Goal: Transaction & Acquisition: Download file/media

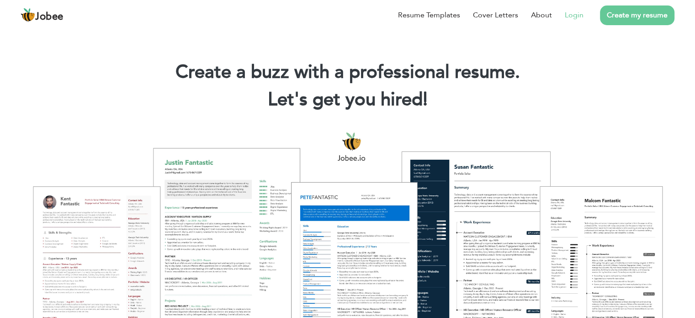
click at [575, 16] on link "Login" at bounding box center [574, 15] width 19 height 11
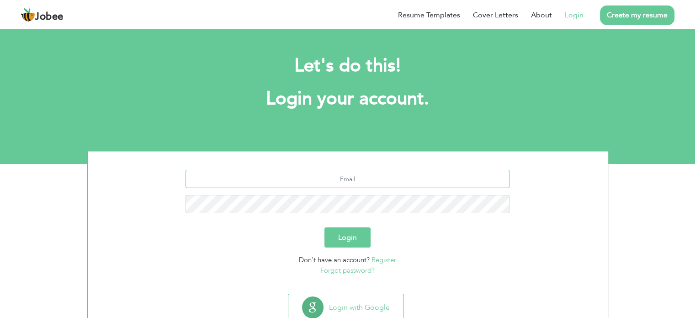
click at [361, 180] on input "text" at bounding box center [348, 179] width 324 height 18
paste input "[EMAIL_ADDRESS][DOMAIN_NAME]"
type input "[EMAIL_ADDRESS][DOMAIN_NAME]"
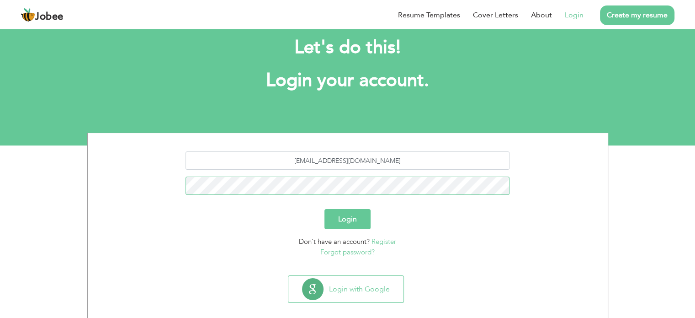
scroll to position [29, 0]
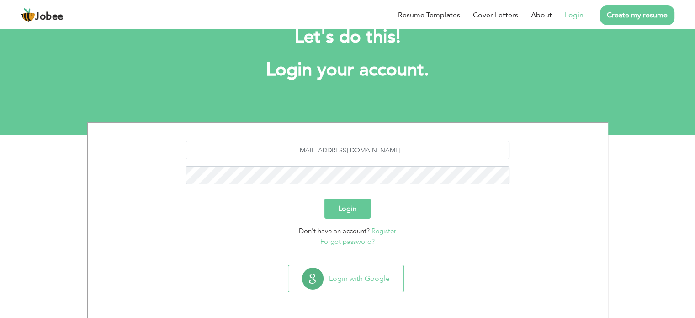
click at [443, 233] on div "Don't have an account? Register Forgot password?" at bounding box center [348, 236] width 507 height 21
drag, startPoint x: 358, startPoint y: 241, endPoint x: 373, endPoint y: 241, distance: 14.6
click at [358, 241] on link "Forgot password?" at bounding box center [347, 241] width 54 height 9
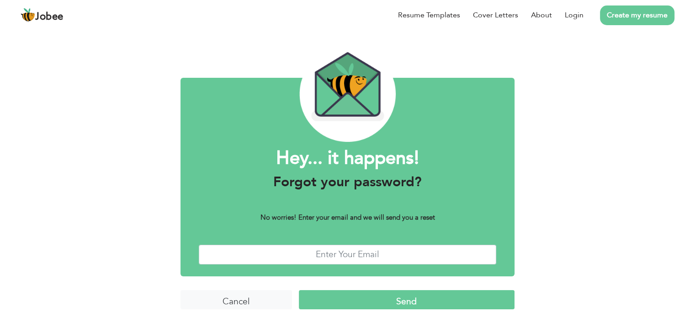
scroll to position [23, 0]
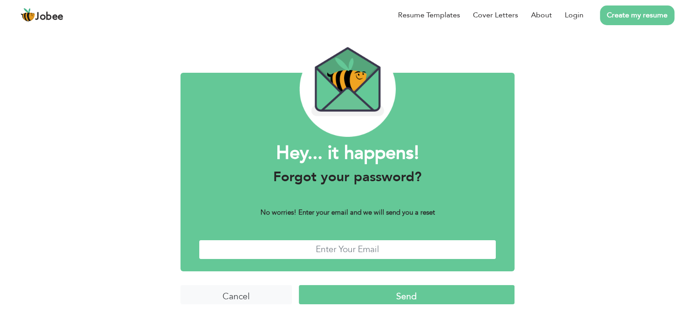
click at [361, 254] on input "text" at bounding box center [348, 250] width 298 height 20
type input "ammarisahab@gmail.com"
click at [460, 288] on input "Send" at bounding box center [407, 295] width 216 height 20
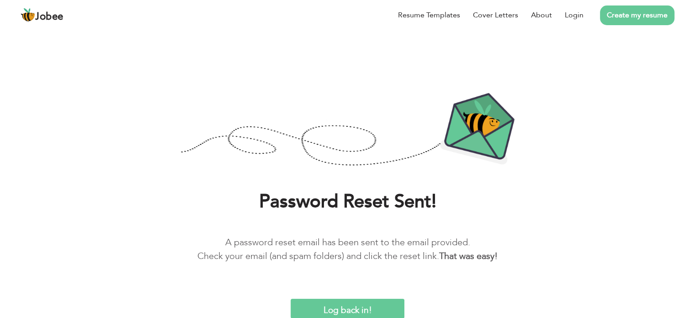
scroll to position [1, 0]
click at [351, 303] on input "Log back in!" at bounding box center [348, 308] width 114 height 20
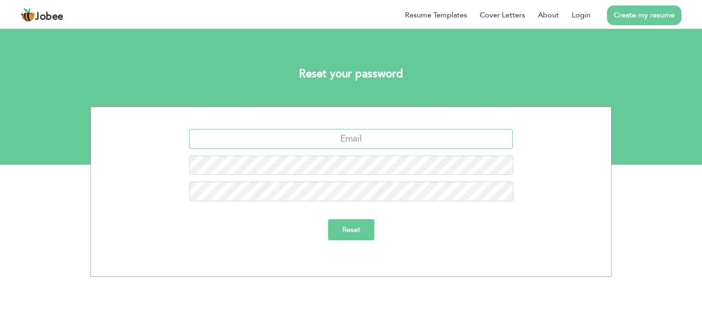
drag, startPoint x: 357, startPoint y: 140, endPoint x: 459, endPoint y: 142, distance: 102.9
click at [357, 140] on input "text" at bounding box center [351, 139] width 324 height 20
type input "[EMAIL_ADDRESS][DOMAIN_NAME]"
click at [338, 233] on input "Reset" at bounding box center [351, 229] width 46 height 21
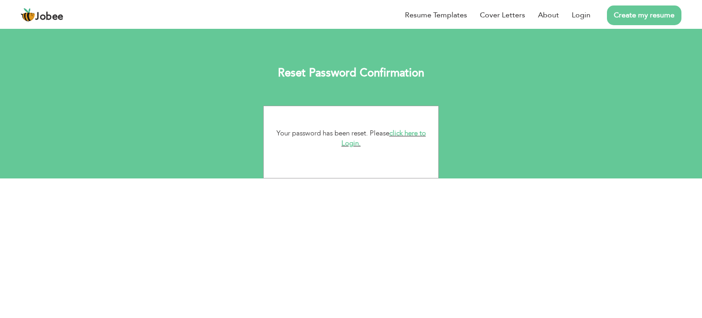
click at [417, 133] on link "click here to Login." at bounding box center [383, 138] width 85 height 20
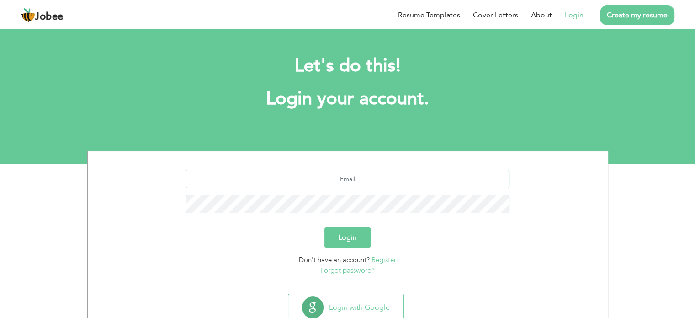
click at [378, 185] on input "text" at bounding box center [348, 179] width 324 height 18
type input "[EMAIL_ADDRESS][DOMAIN_NAME]"
click at [346, 243] on button "Login" at bounding box center [348, 237] width 46 height 20
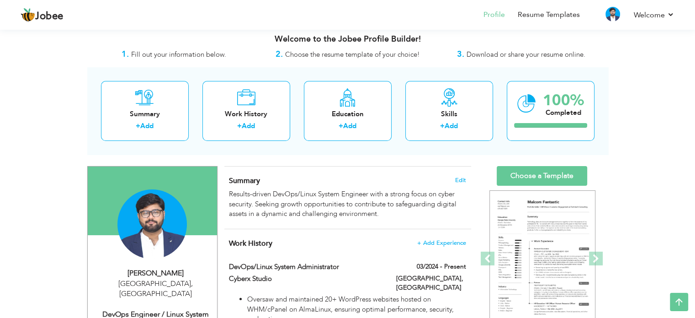
scroll to position [5, 0]
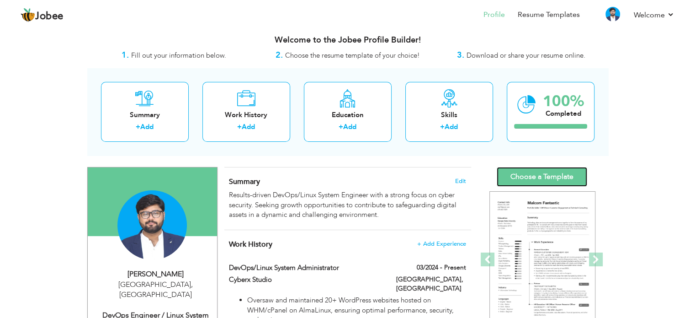
click at [527, 184] on link "Choose a Template" at bounding box center [542, 177] width 91 height 20
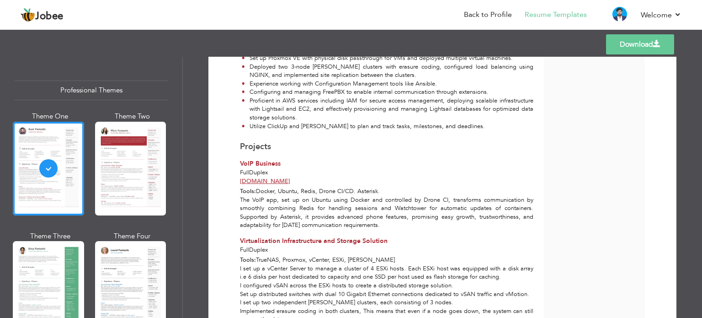
scroll to position [459, 0]
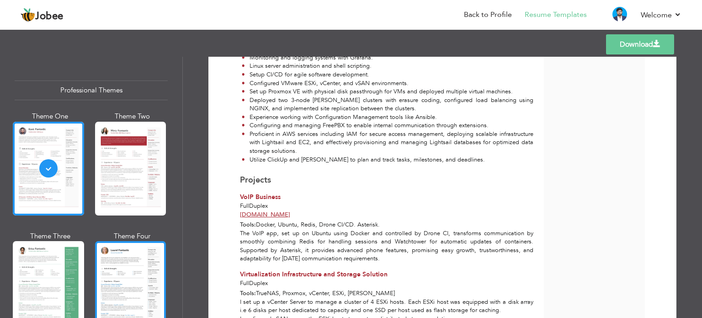
click at [117, 277] on div at bounding box center [130, 288] width 71 height 94
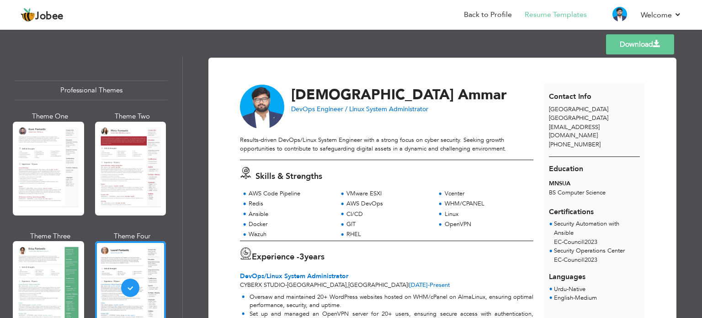
scroll to position [0, 0]
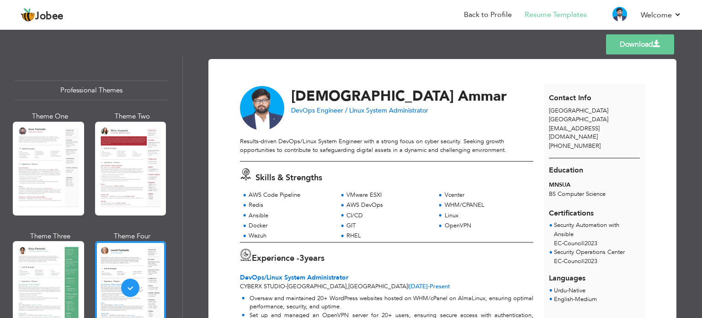
click at [622, 47] on link "Download" at bounding box center [640, 44] width 68 height 20
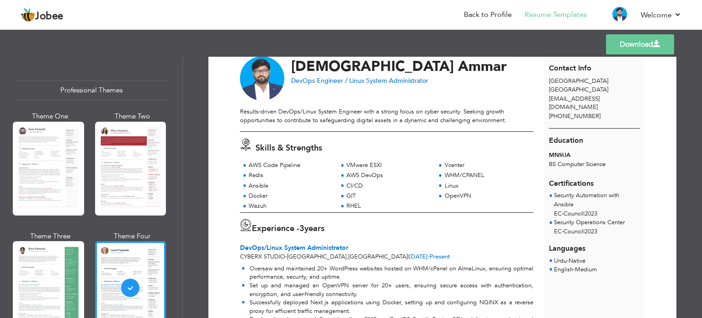
scroll to position [46, 0]
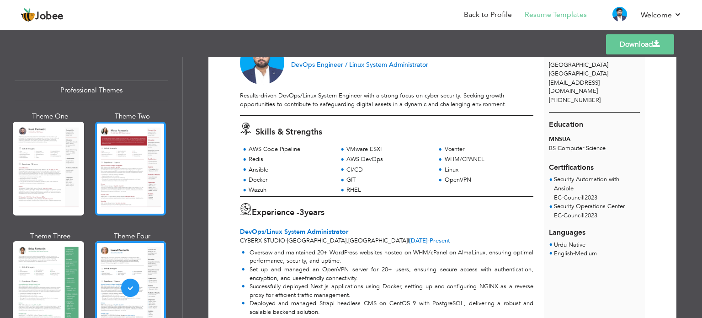
click at [132, 169] on div at bounding box center [130, 169] width 71 height 94
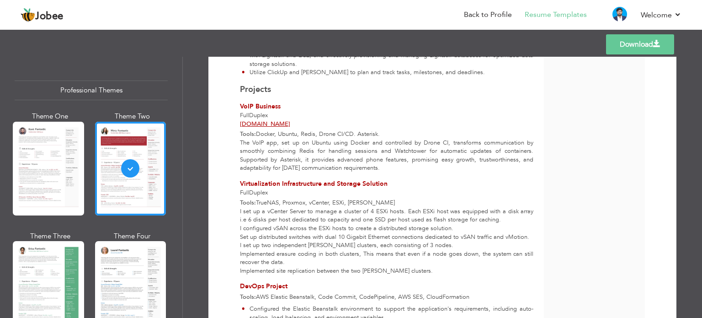
scroll to position [638, 0]
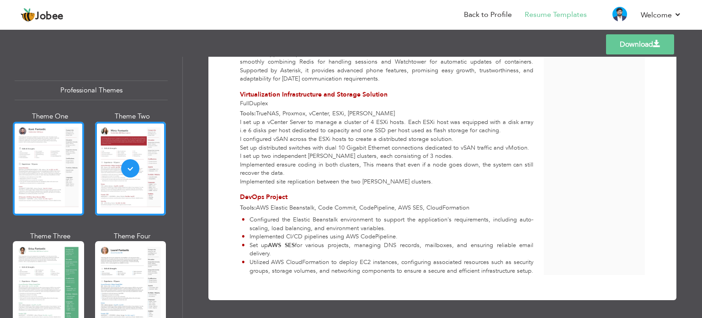
click at [41, 185] on div at bounding box center [48, 169] width 71 height 94
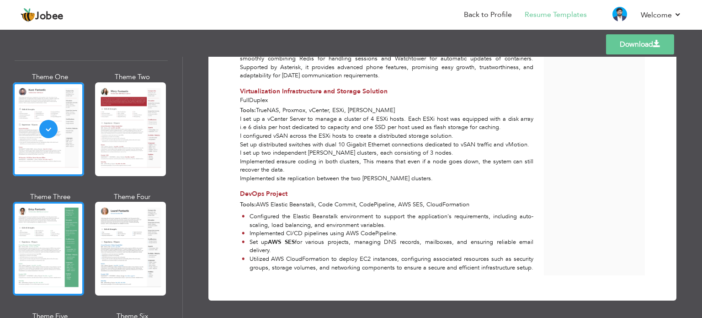
scroll to position [137, 0]
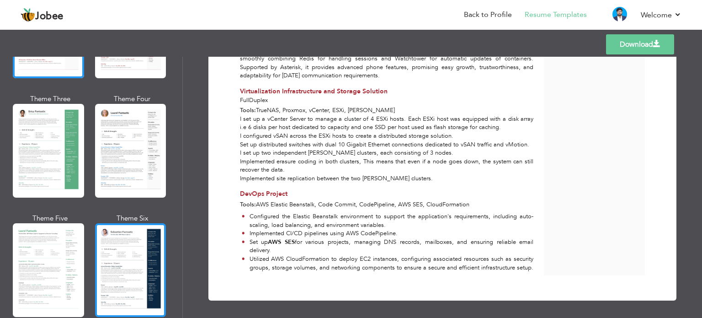
click at [130, 254] on div at bounding box center [130, 270] width 71 height 94
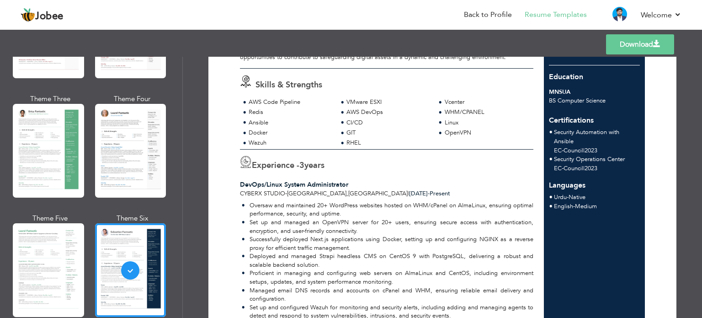
scroll to position [0, 0]
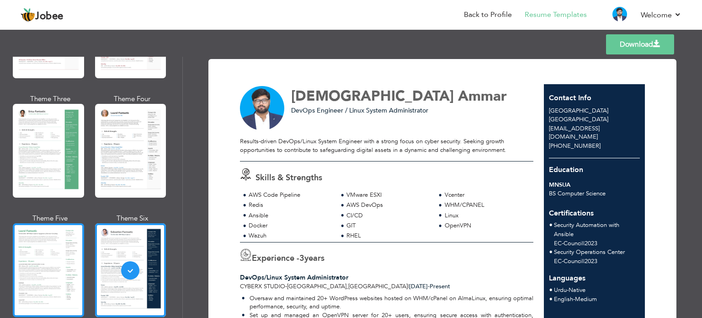
click at [52, 256] on div at bounding box center [48, 270] width 71 height 94
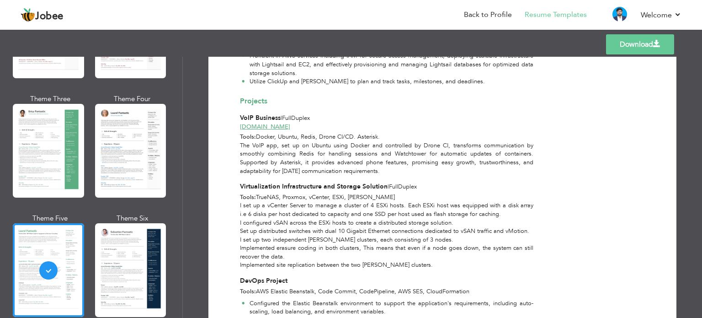
scroll to position [445, 0]
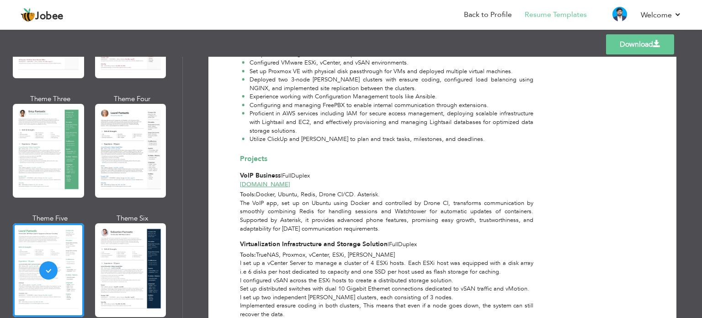
click at [623, 42] on link "Download" at bounding box center [640, 44] width 68 height 20
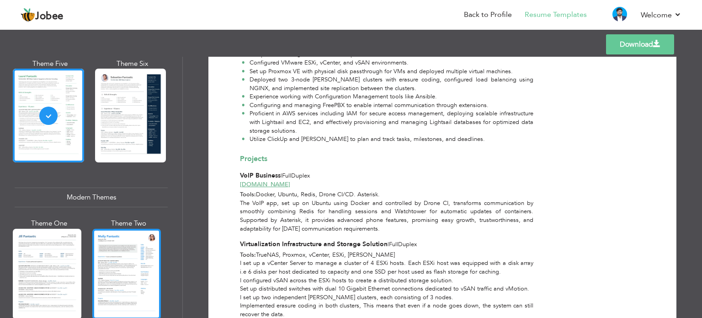
scroll to position [366, 0]
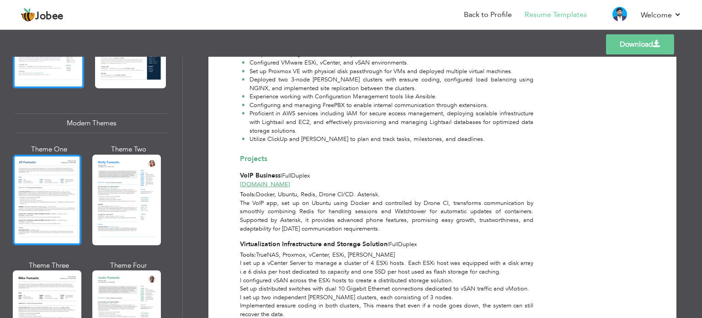
click at [54, 190] on div at bounding box center [47, 200] width 69 height 91
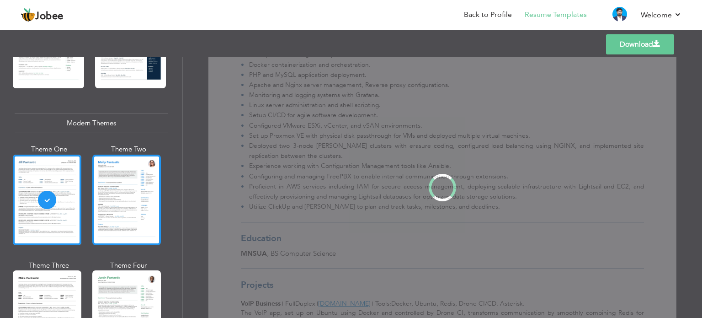
scroll to position [0, 0]
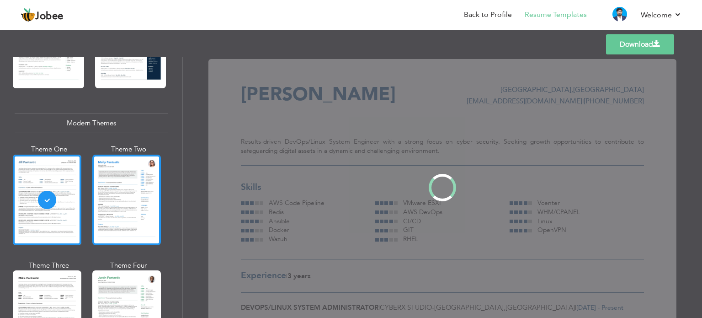
click at [135, 197] on div at bounding box center [126, 200] width 69 height 91
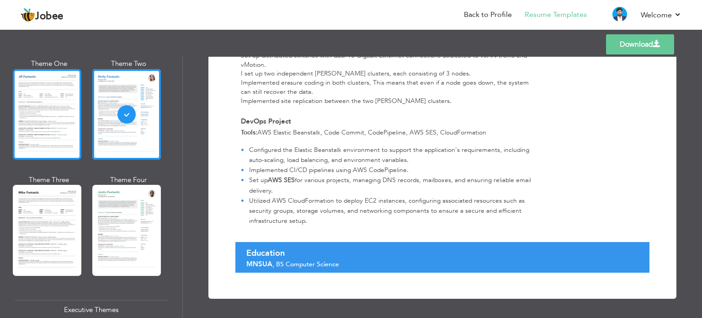
scroll to position [457, 0]
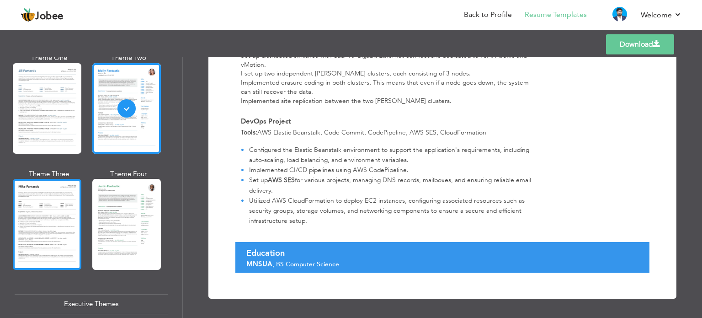
click at [58, 206] on div at bounding box center [47, 224] width 69 height 91
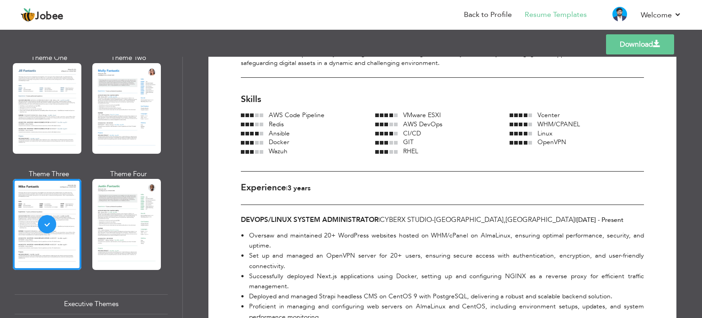
scroll to position [137, 0]
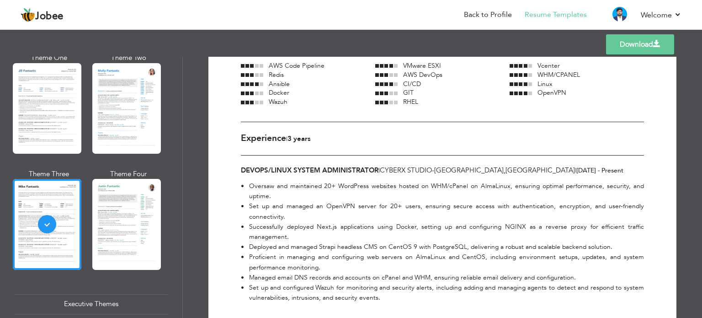
click at [90, 208] on div "Theme One Theme Two Theme Three Theme Four" at bounding box center [89, 169] width 148 height 232
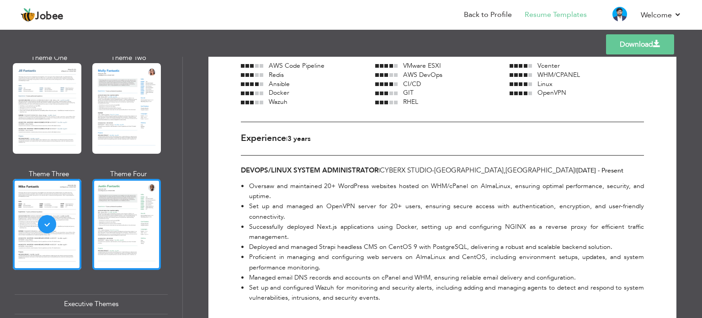
click at [109, 208] on div at bounding box center [126, 224] width 69 height 91
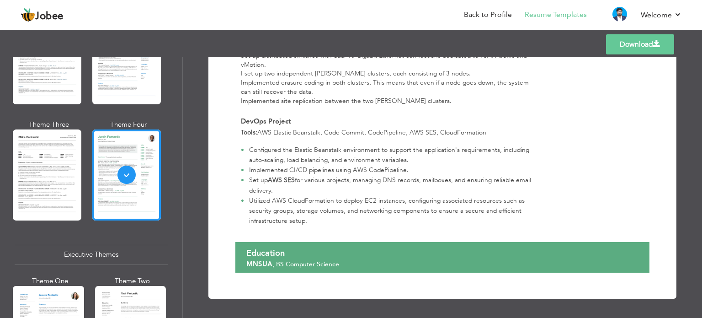
scroll to position [594, 0]
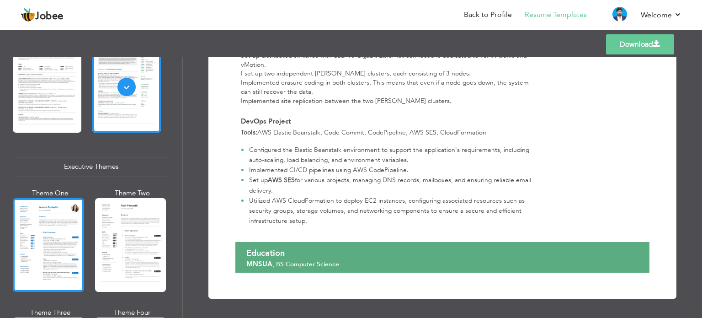
click at [71, 250] on div at bounding box center [48, 245] width 71 height 94
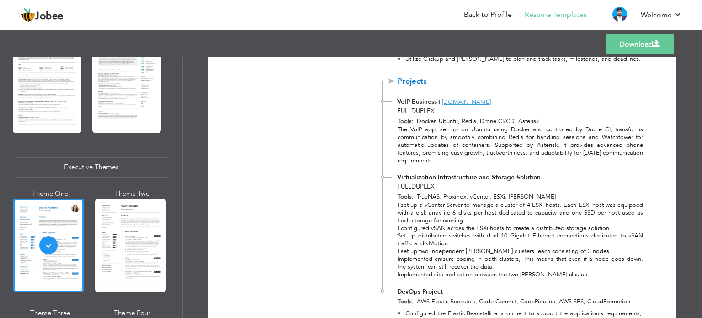
scroll to position [632, 0]
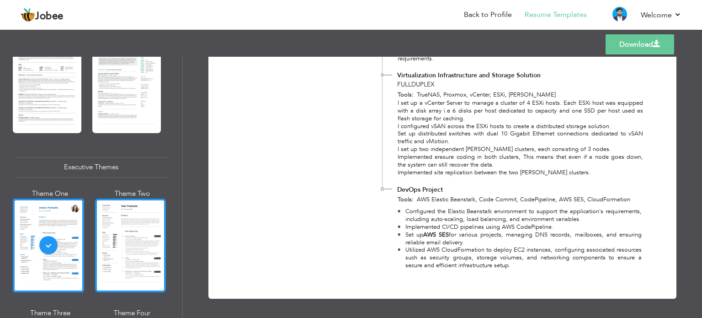
click at [137, 249] on div at bounding box center [130, 245] width 71 height 94
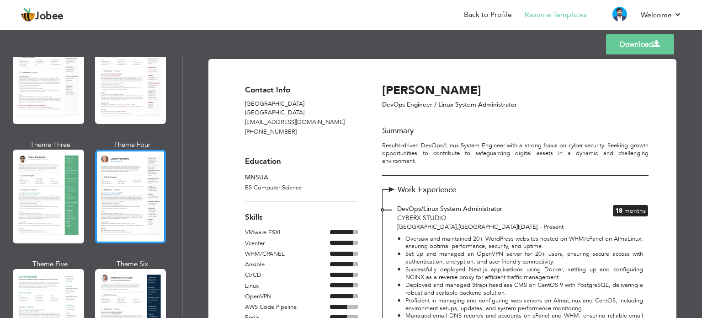
scroll to position [0, 0]
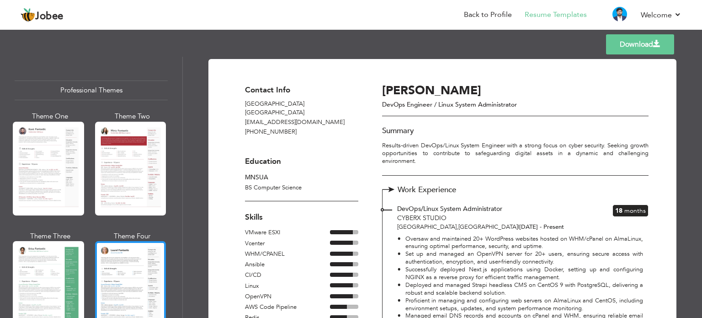
click at [147, 281] on div at bounding box center [130, 288] width 71 height 94
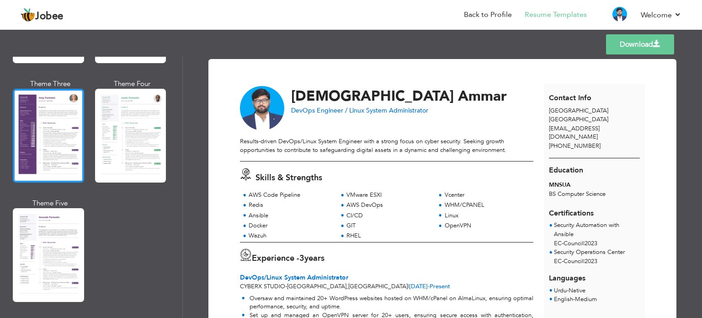
click at [51, 139] on div at bounding box center [48, 136] width 71 height 94
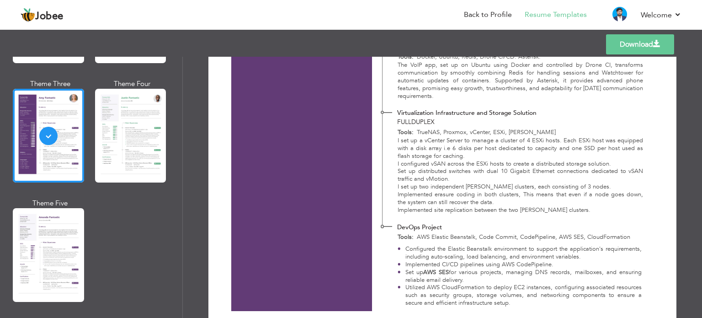
scroll to position [632, 0]
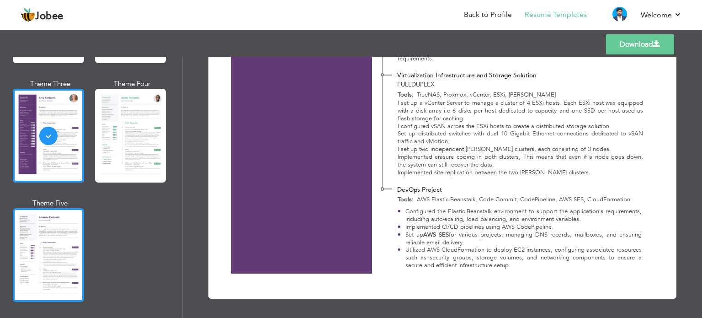
click at [70, 239] on div at bounding box center [48, 255] width 71 height 94
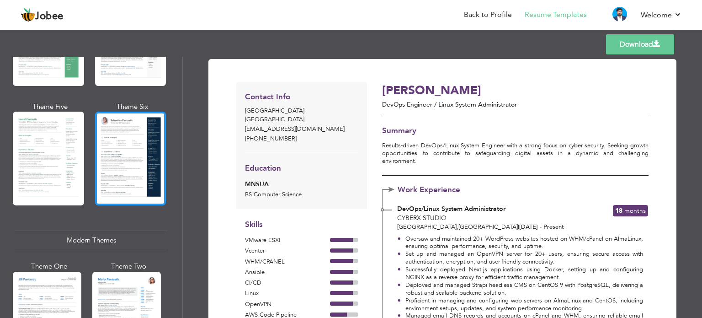
scroll to position [183, 0]
